Goal: Task Accomplishment & Management: Use online tool/utility

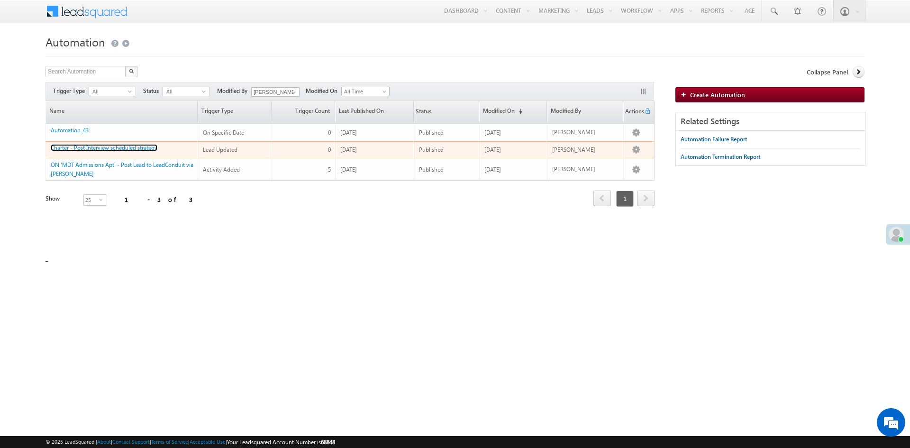
drag, startPoint x: 99, startPoint y: 147, endPoint x: 151, endPoint y: 131, distance: 54.3
click at [99, 147] on link "Charter - Post Interview scheduled strategy" at bounding box center [104, 147] width 107 height 7
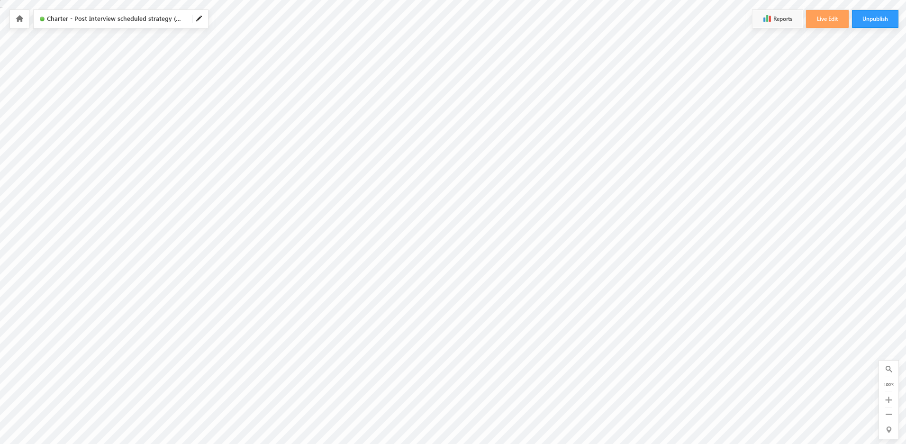
click at [19, 19] on icon at bounding box center [20, 18] width 8 height 7
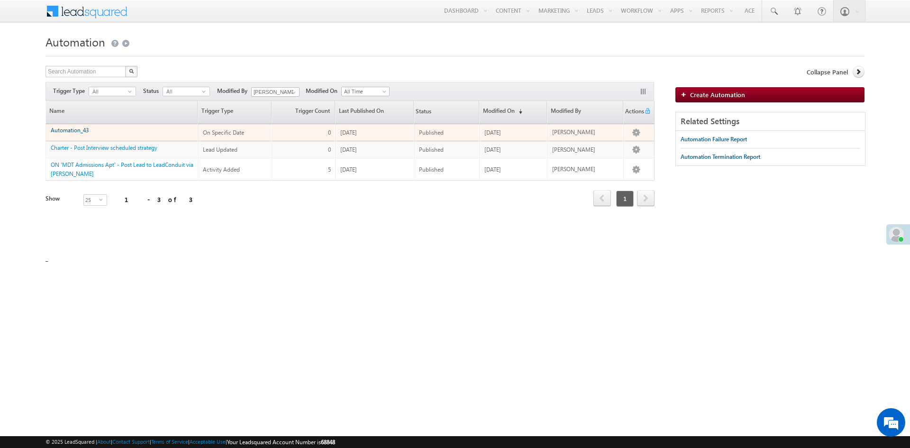
click at [79, 130] on link "Automation_43" at bounding box center [70, 130] width 38 height 7
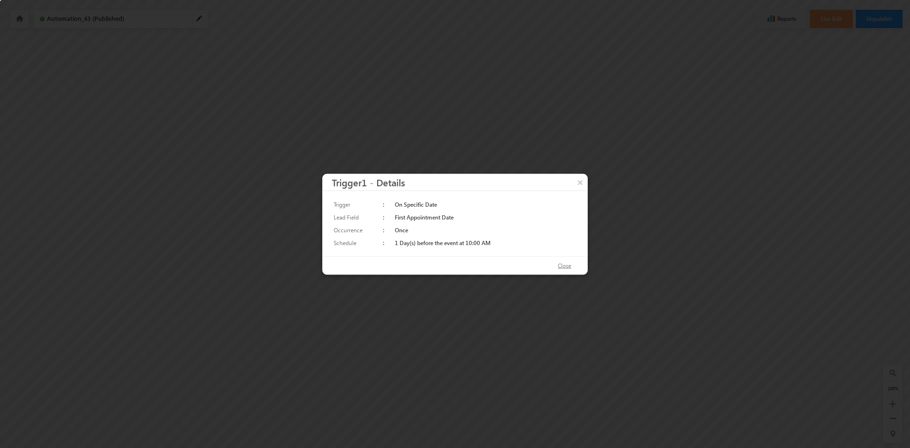
click at [571, 268] on button "Close" at bounding box center [564, 266] width 32 height 14
